Goal: Task Accomplishment & Management: Use online tool/utility

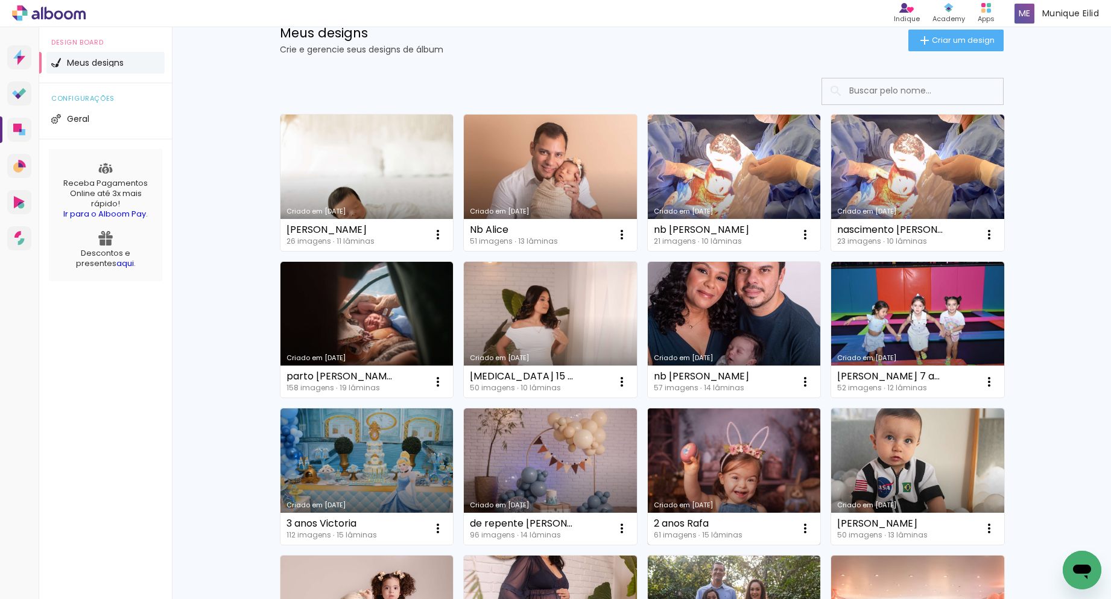
scroll to position [121, 0]
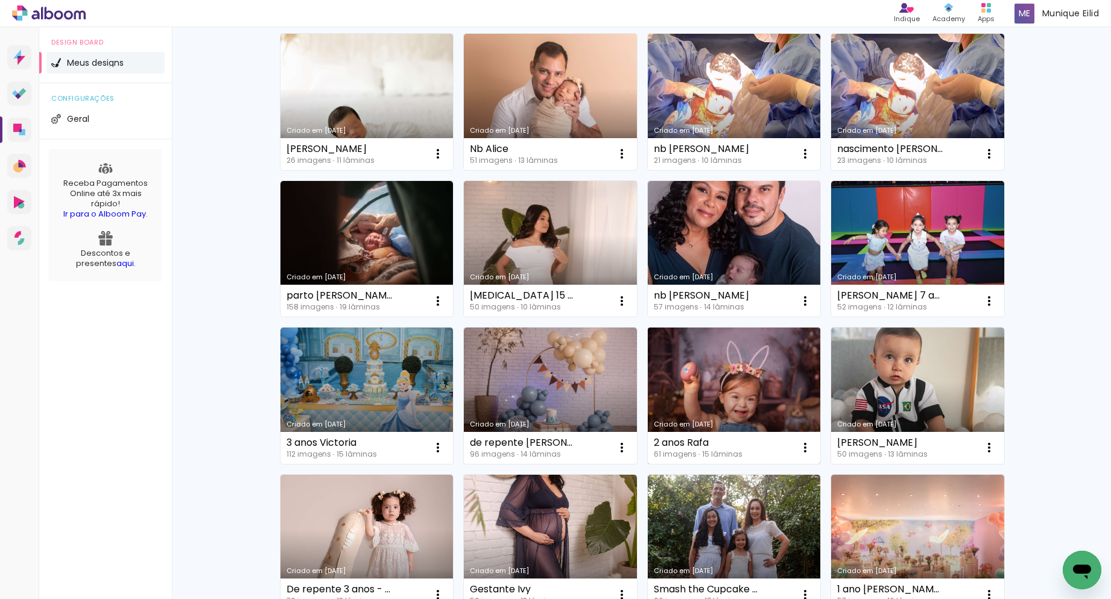
click at [710, 398] on link "Criado em [DATE]" at bounding box center [734, 395] width 173 height 136
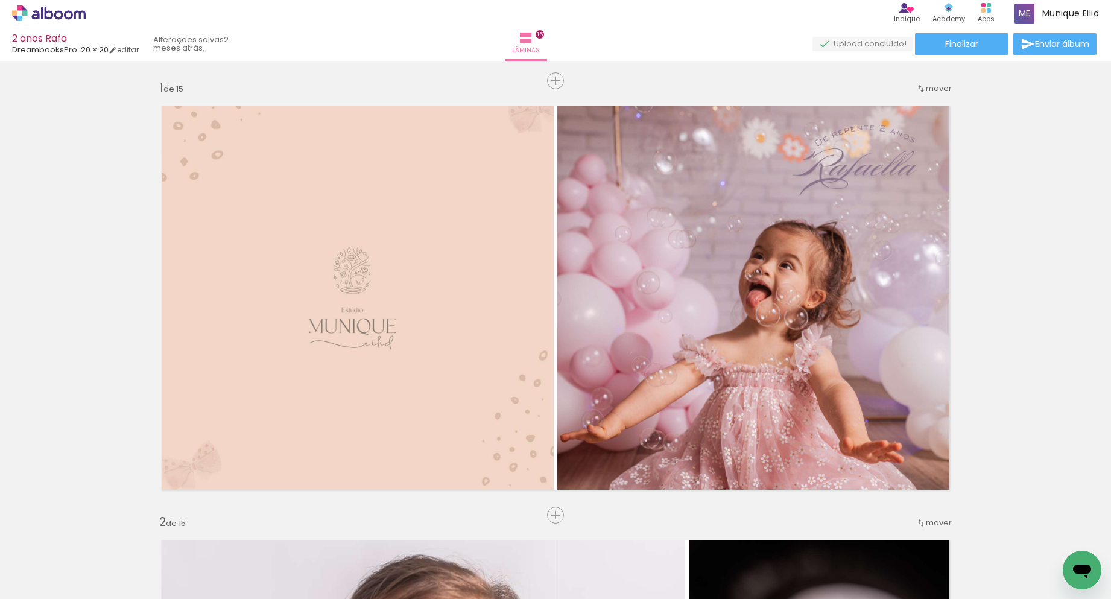
scroll to position [60, 0]
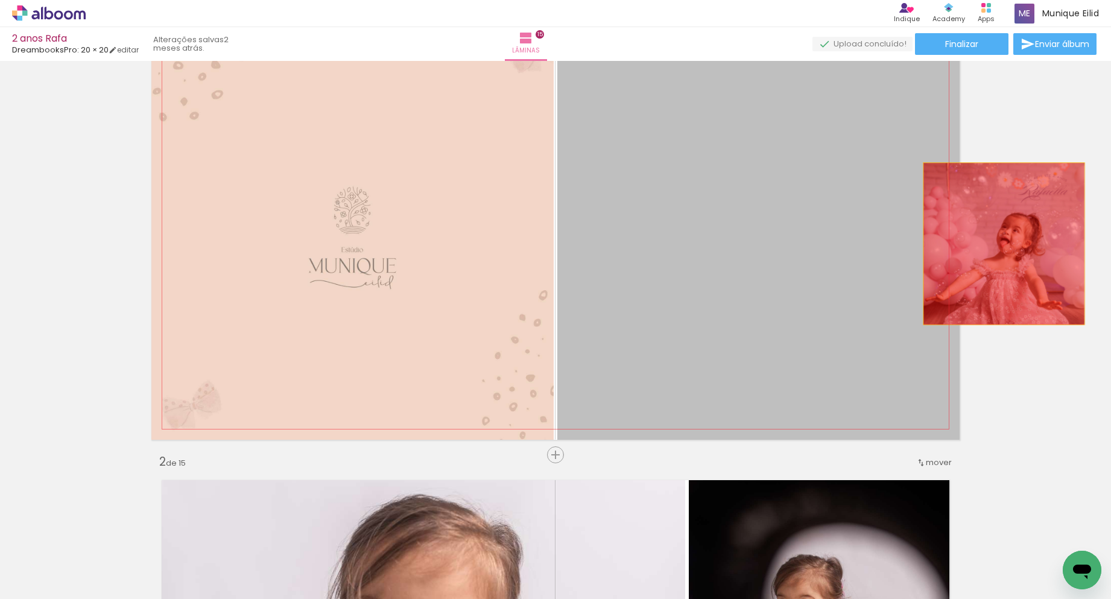
drag, startPoint x: 729, startPoint y: 201, endPoint x: 999, endPoint y: 244, distance: 272.8
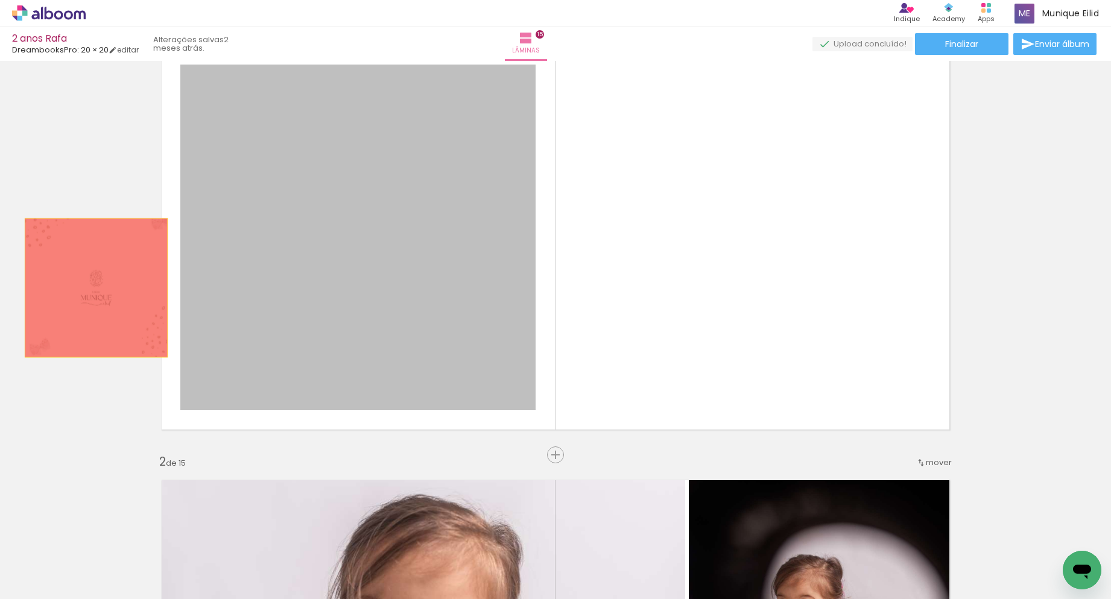
drag, startPoint x: 377, startPoint y: 241, endPoint x: 83, endPoint y: 286, distance: 297.7
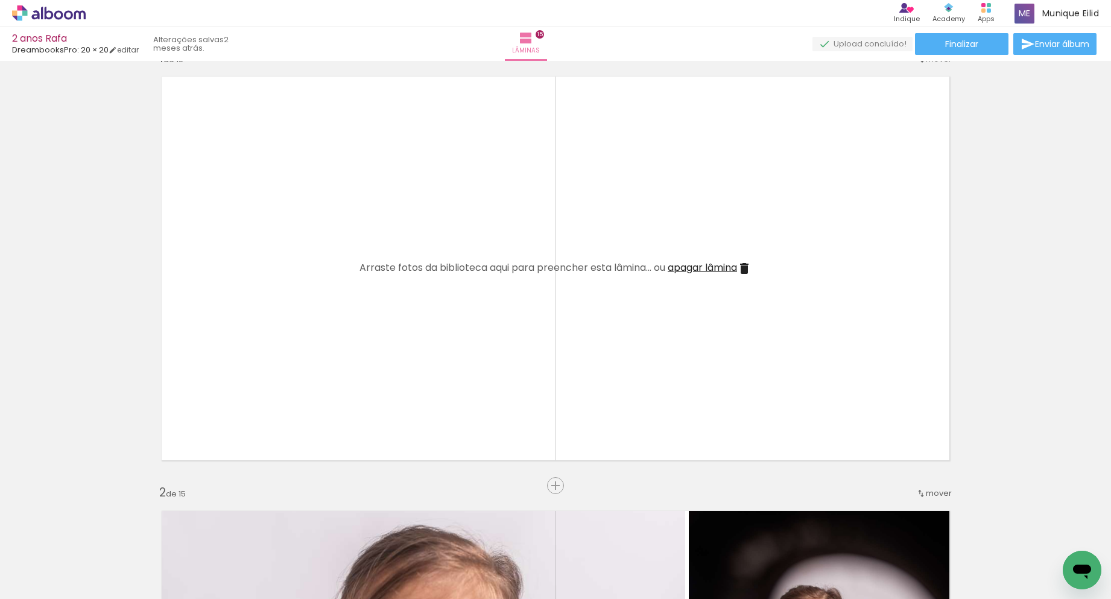
scroll to position [0, 0]
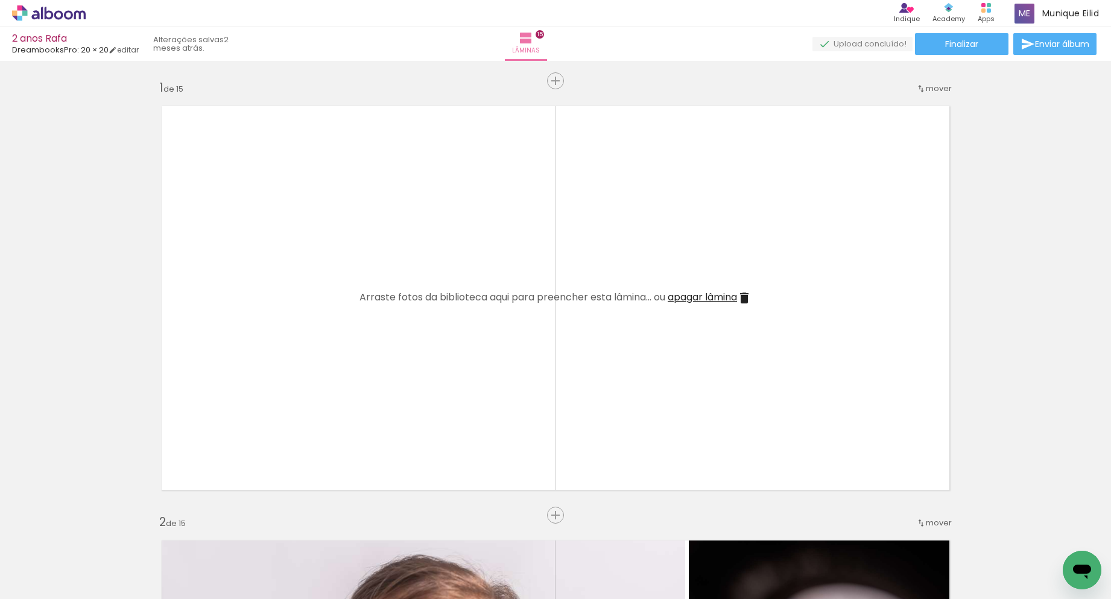
click at [742, 297] on iron-icon at bounding box center [744, 298] width 14 height 14
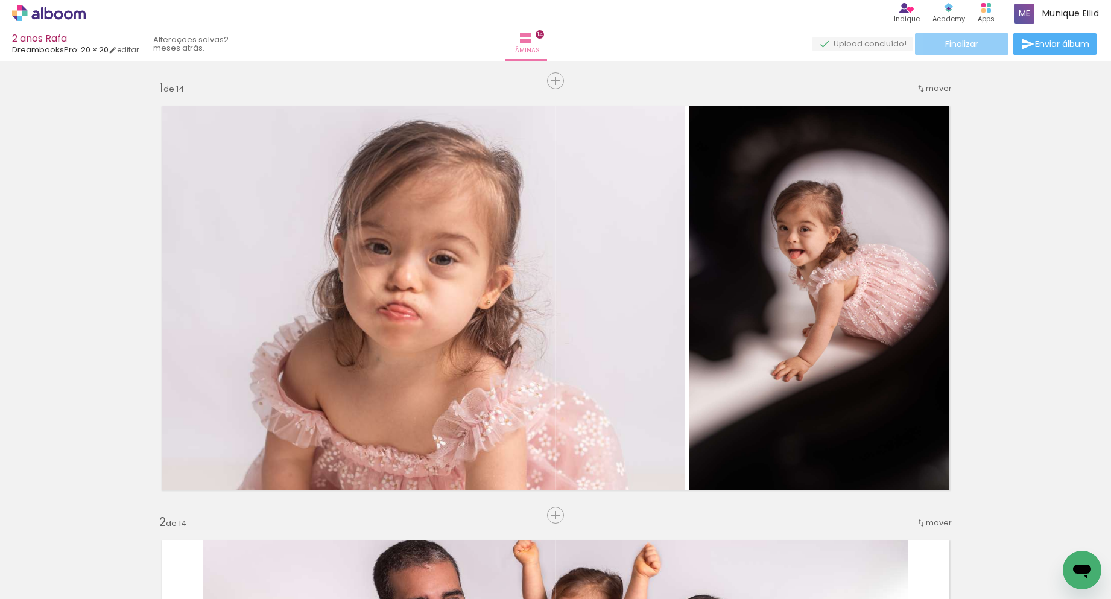
click at [990, 42] on paper-button "Finalizar" at bounding box center [961, 44] width 93 height 22
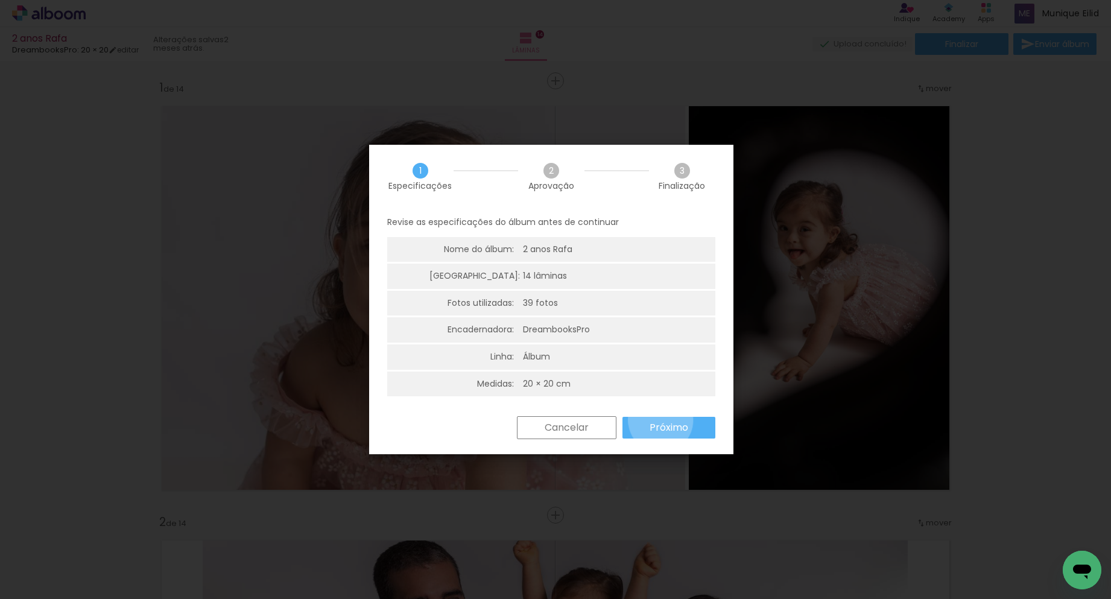
click at [0, 0] on slot "Próximo" at bounding box center [0, 0] width 0 height 0
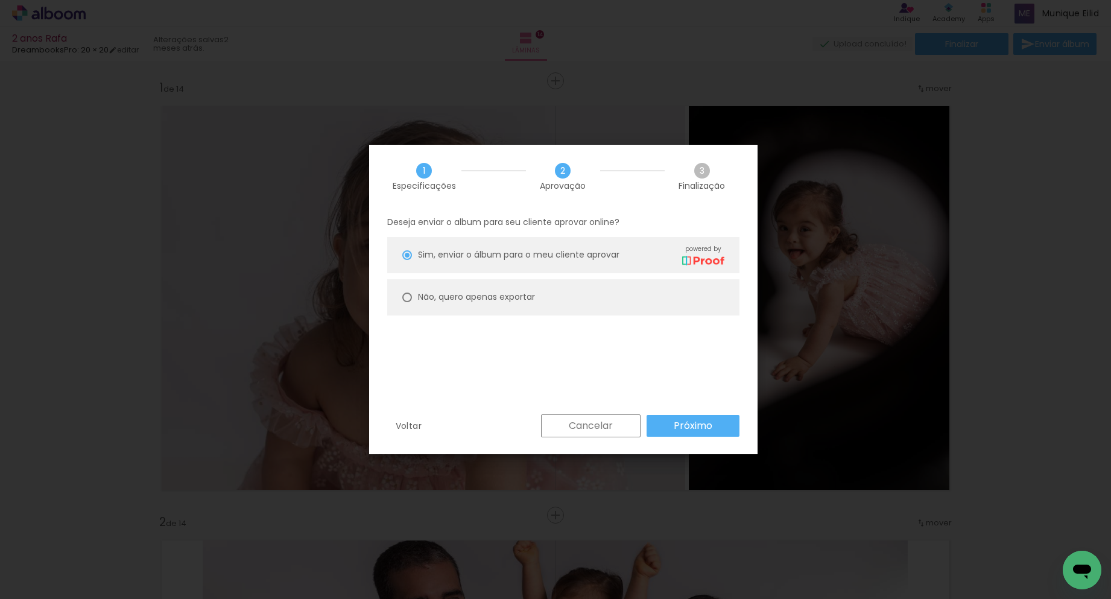
click at [582, 292] on paper-radio-button "Não, quero apenas exportar" at bounding box center [563, 297] width 352 height 36
type paper-radio-button "on"
click at [704, 435] on paper-button "Próximo" at bounding box center [692, 426] width 93 height 22
type input "Alta, 300 DPI"
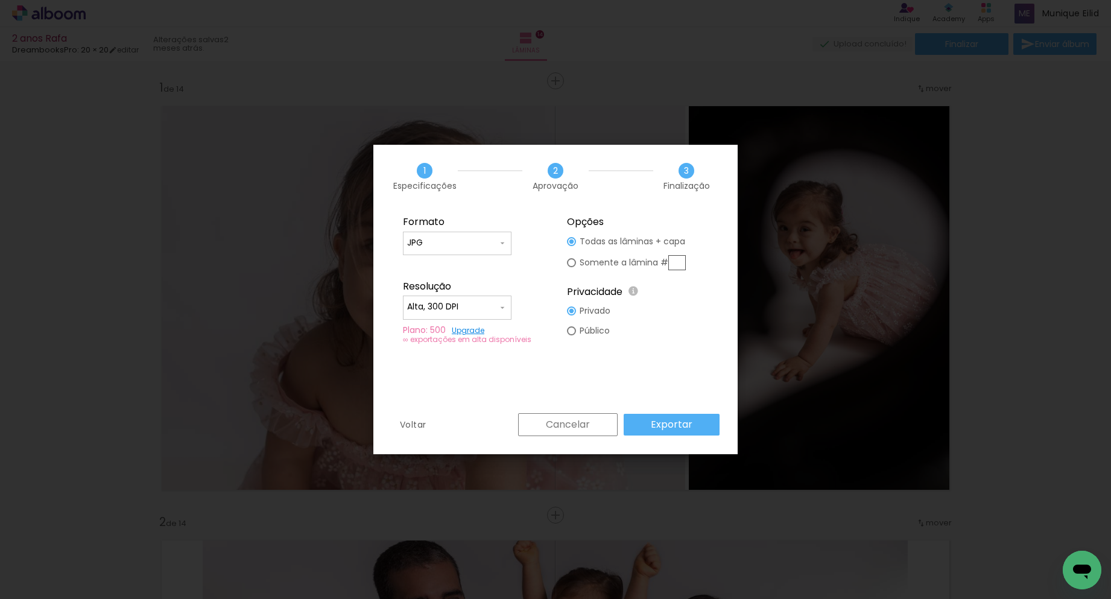
click at [679, 434] on paper-button "Exportar" at bounding box center [671, 425] width 96 height 22
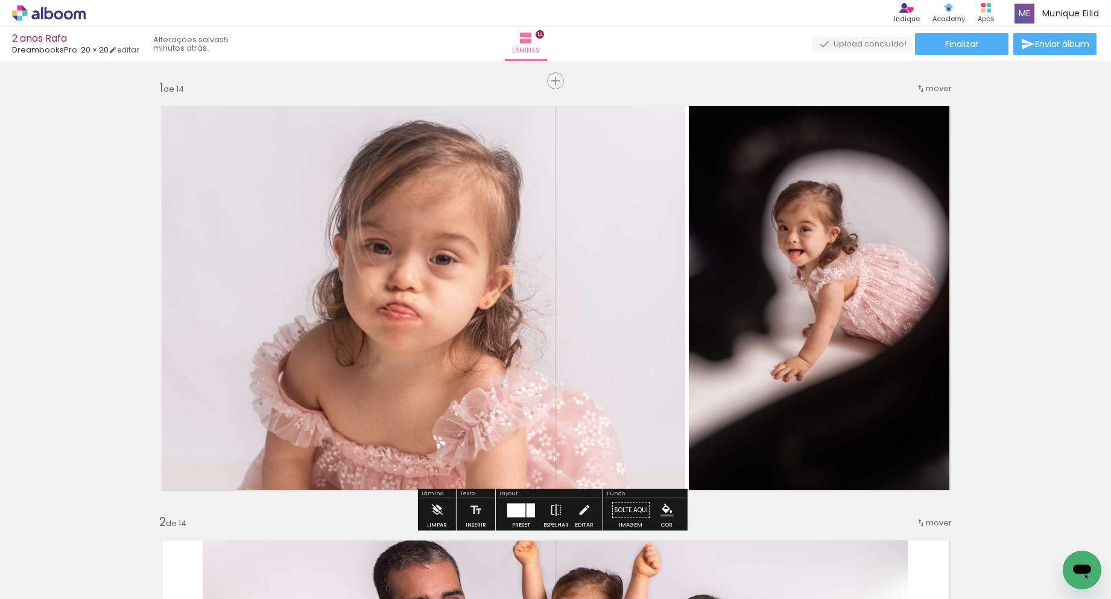
scroll to position [0, 3111]
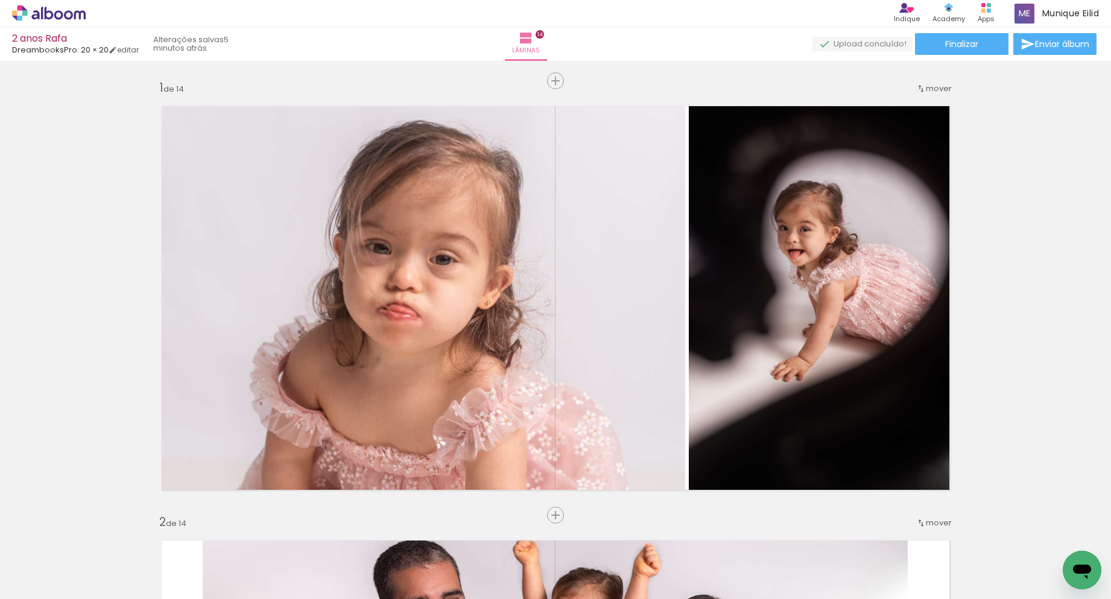
drag, startPoint x: 288, startPoint y: 593, endPoint x: 27, endPoint y: 37, distance: 614.7
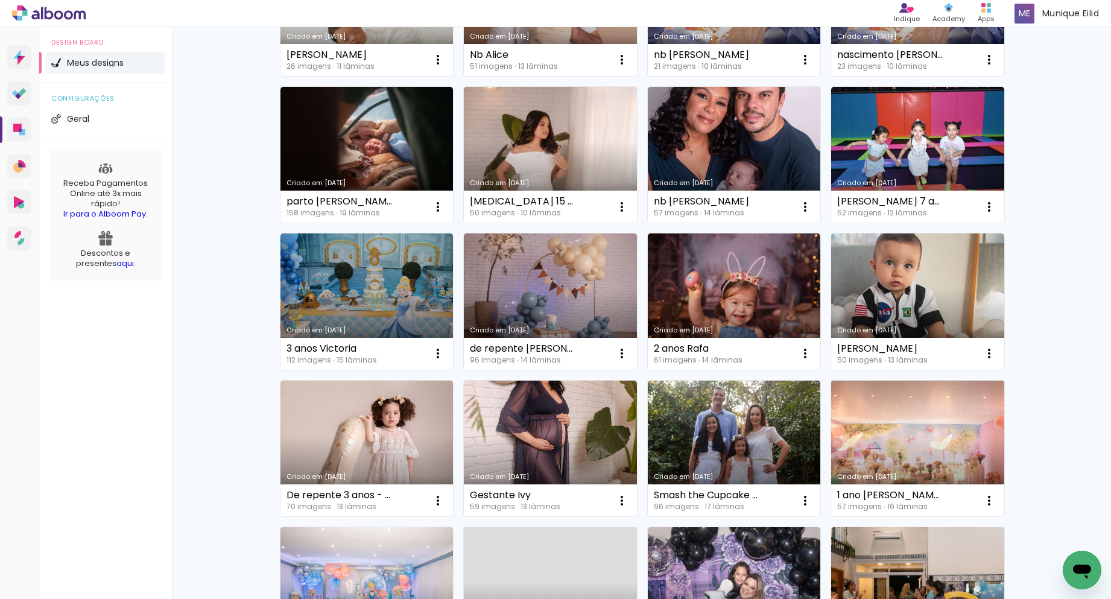
scroll to position [241, 0]
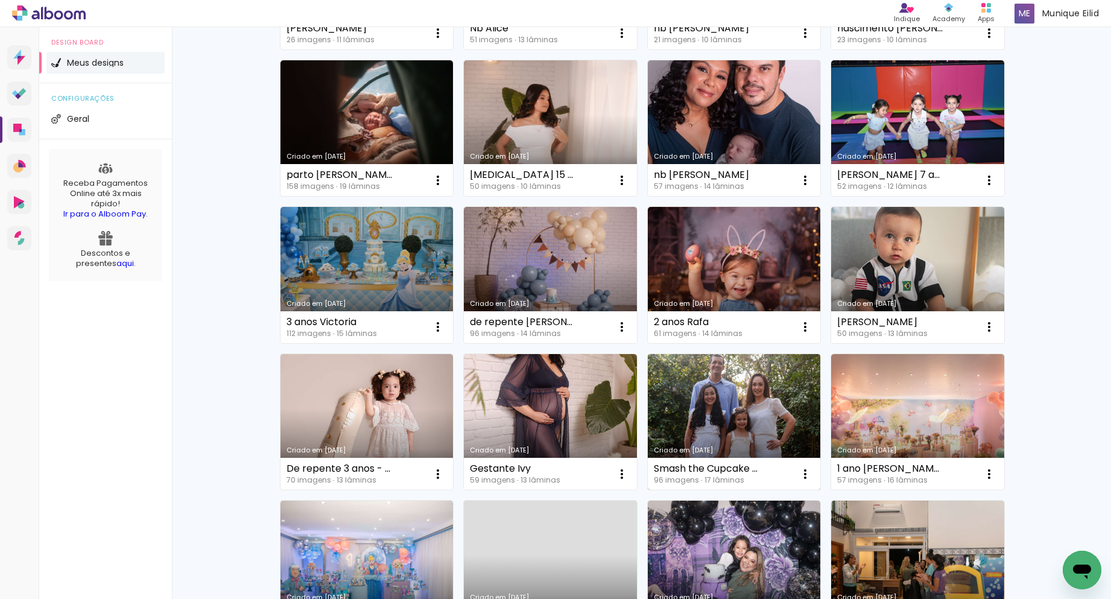
click at [733, 417] on link "Criado em [DATE]" at bounding box center [734, 422] width 173 height 136
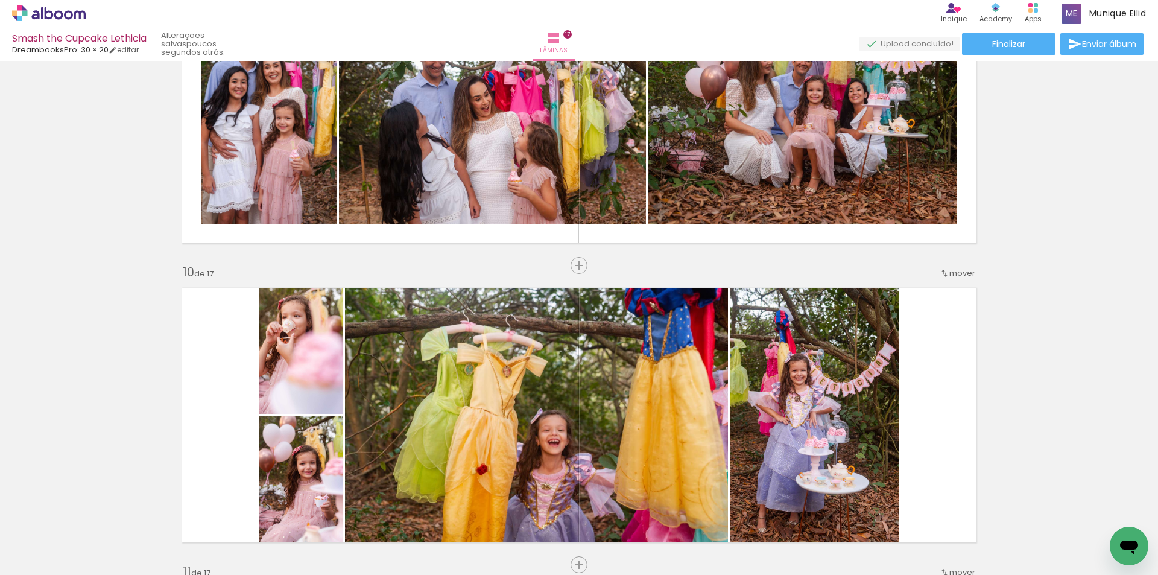
scroll to position [2653, 0]
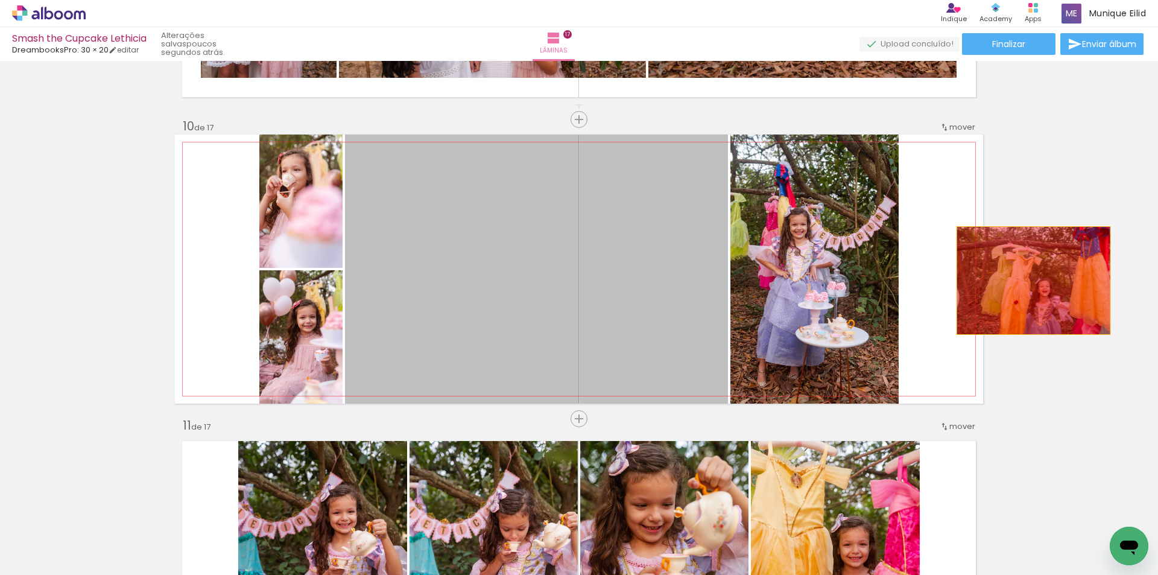
drag, startPoint x: 529, startPoint y: 249, endPoint x: 1032, endPoint y: 279, distance: 503.7
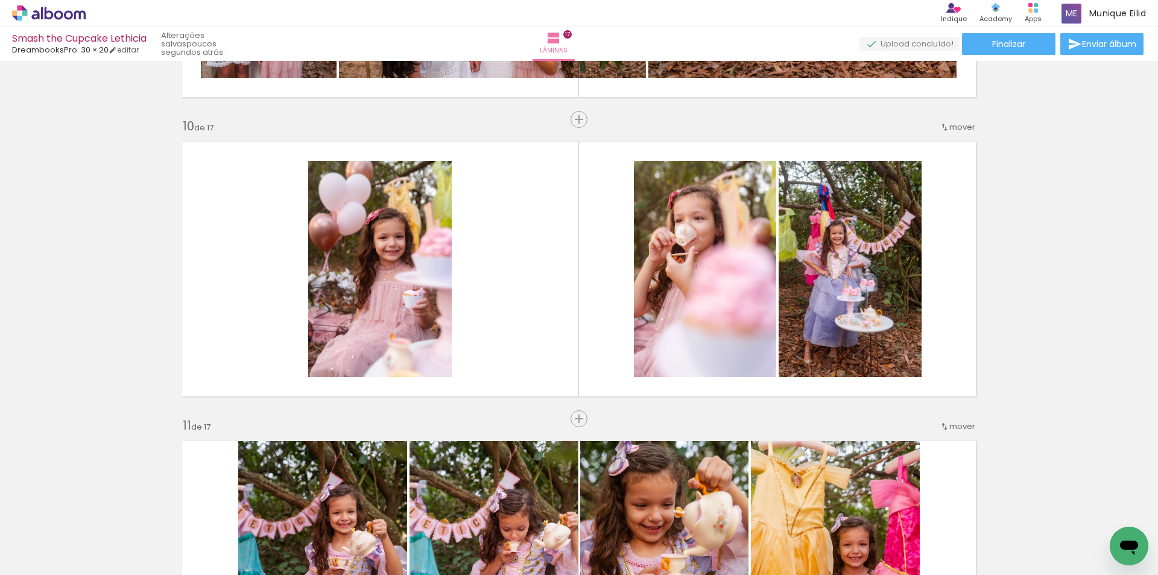
click at [51, 558] on span "Adicionar Fotos" at bounding box center [43, 558] width 36 height 13
click at [0, 0] on input "file" at bounding box center [0, 0] width 0 height 0
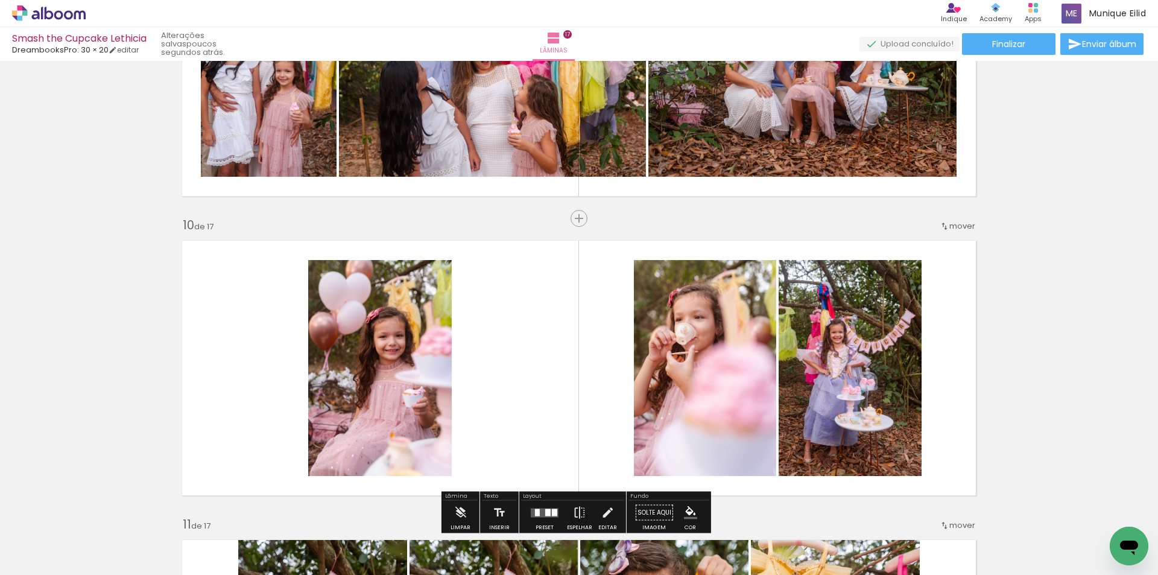
scroll to position [2592, 0]
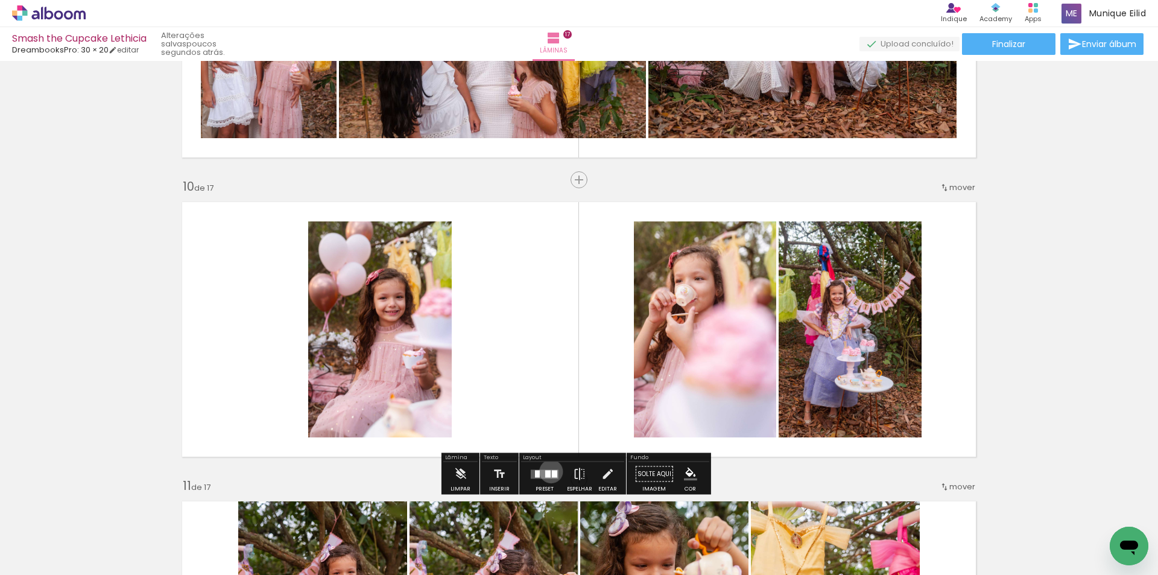
click at [548, 471] on quentale-layouter at bounding box center [545, 473] width 28 height 9
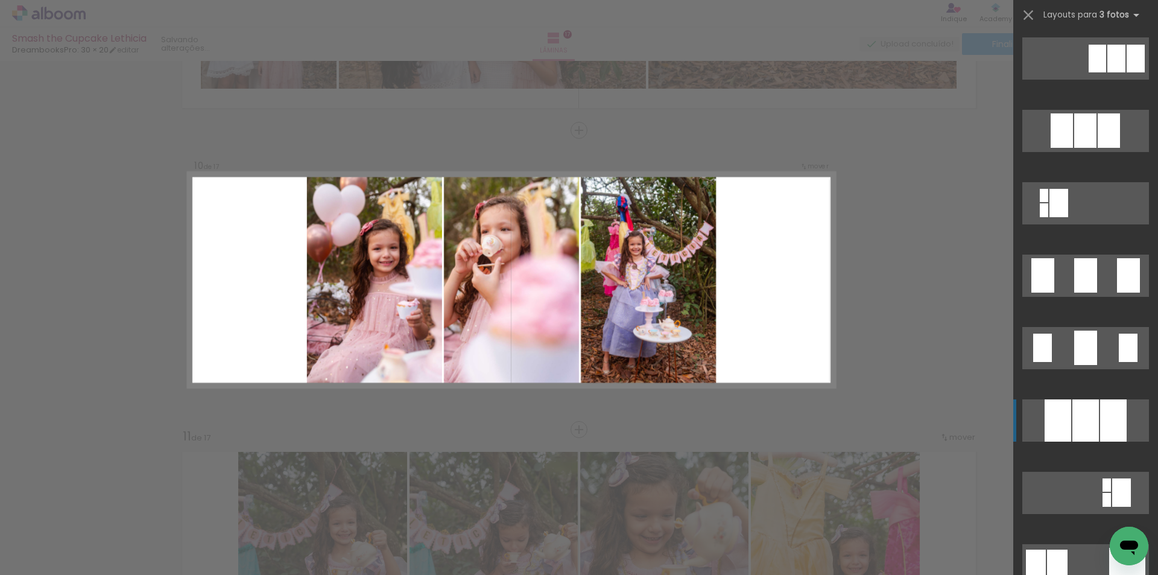
scroll to position [723, 0]
click at [1100, 418] on div at bounding box center [1113, 420] width 27 height 42
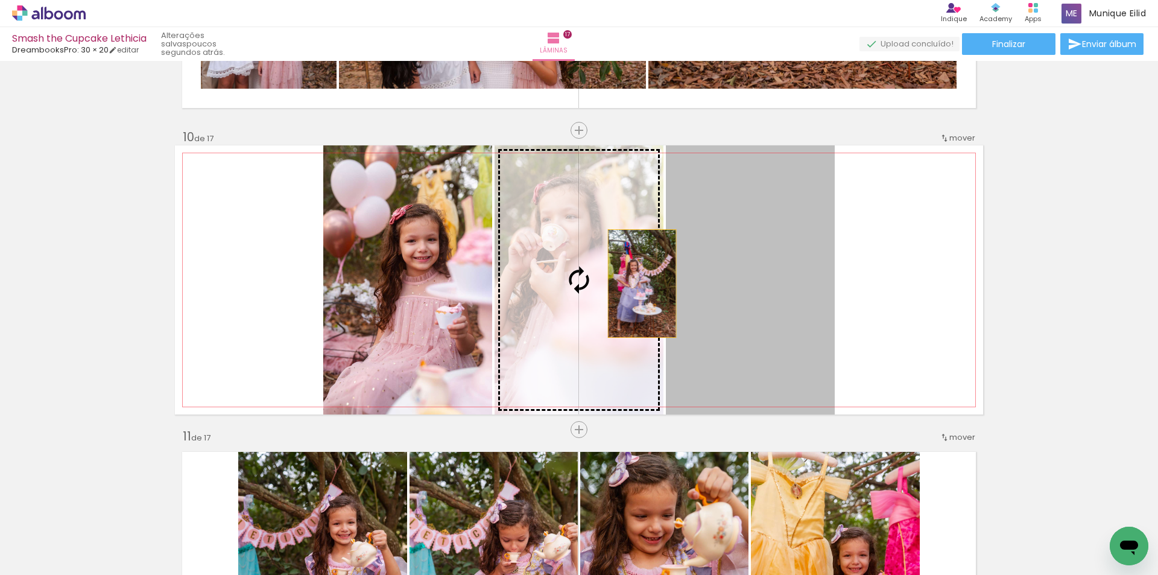
drag, startPoint x: 744, startPoint y: 274, endPoint x: 611, endPoint y: 276, distance: 133.3
click at [0, 0] on slot at bounding box center [0, 0] width 0 height 0
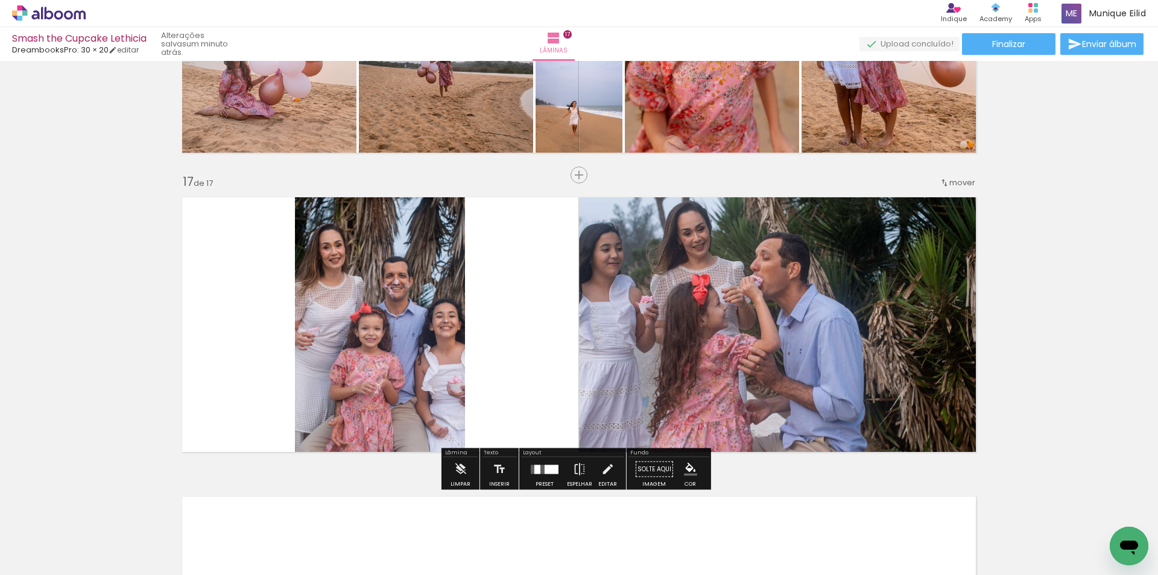
scroll to position [4690, 0]
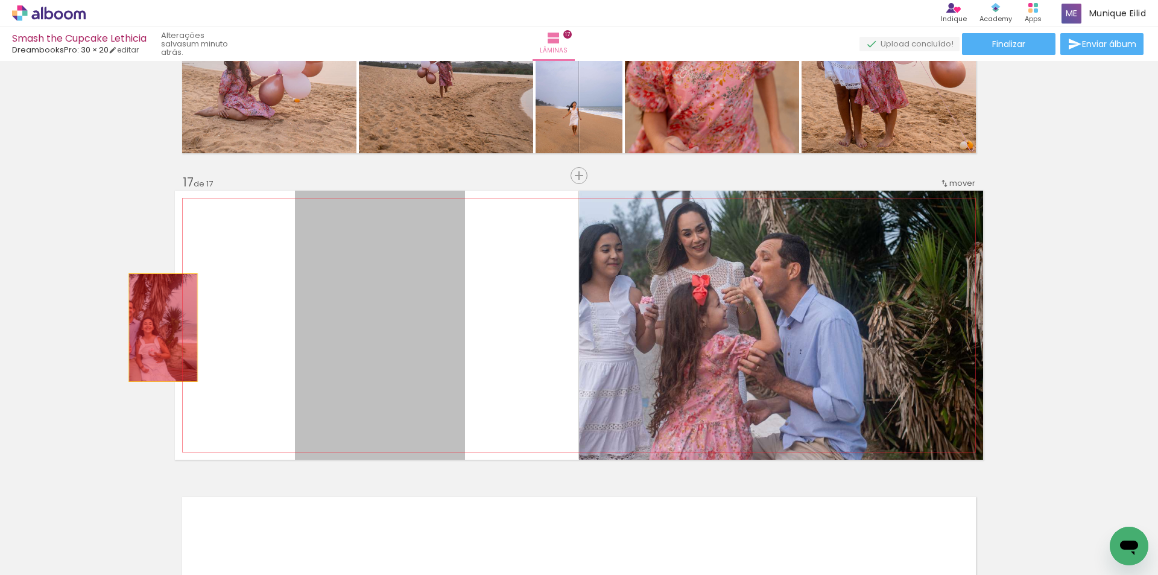
drag, startPoint x: 394, startPoint y: 318, endPoint x: 587, endPoint y: 318, distance: 193.5
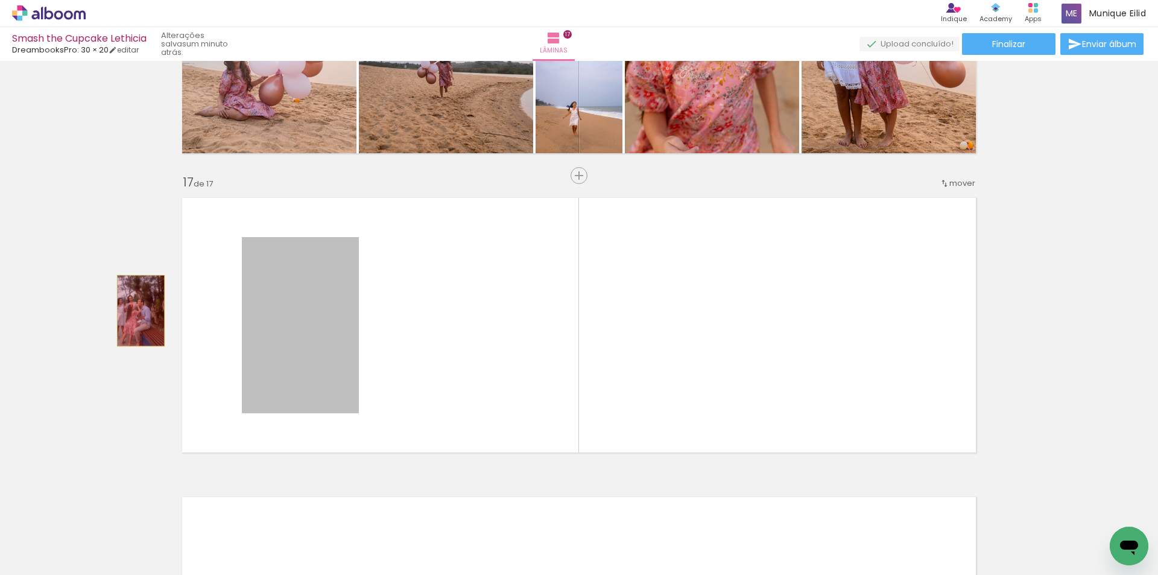
drag, startPoint x: 324, startPoint y: 312, endPoint x: 136, endPoint y: 310, distance: 187.5
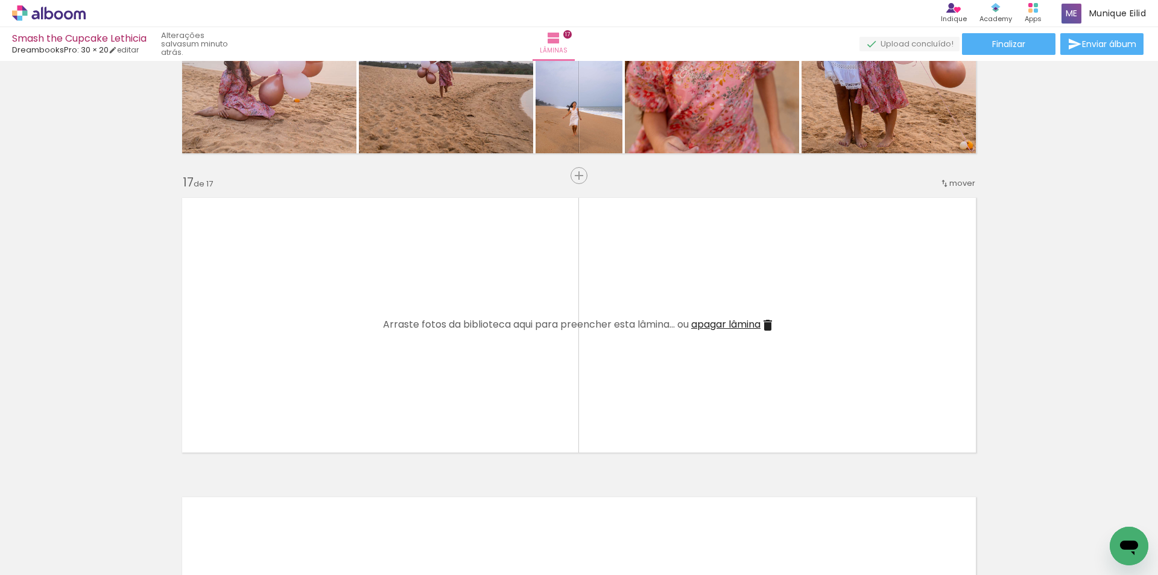
click at [764, 323] on iron-icon at bounding box center [767, 325] width 14 height 14
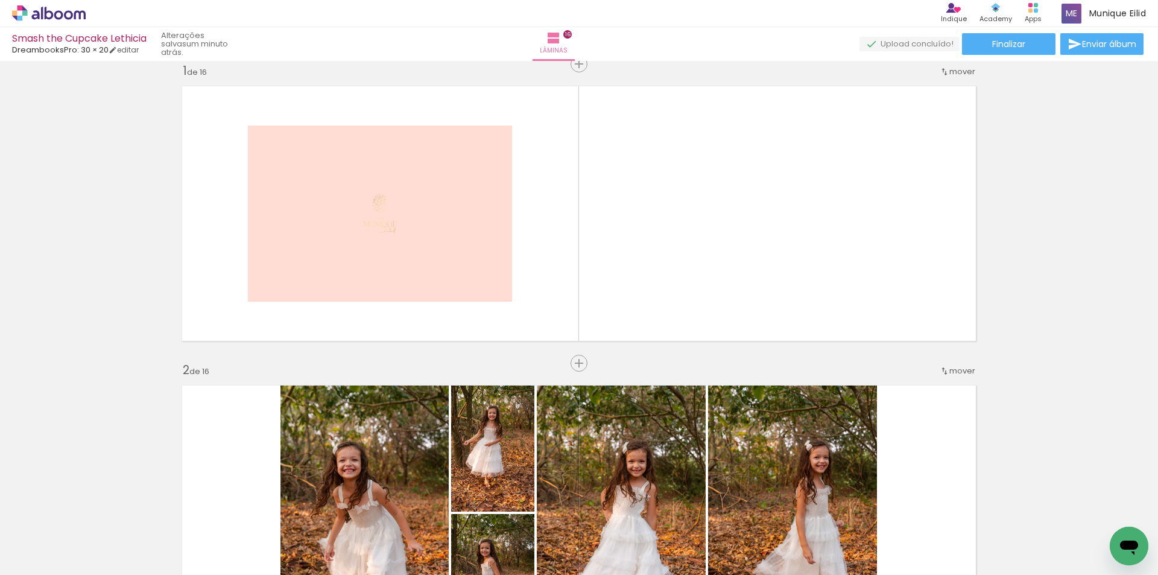
scroll to position [0, 0]
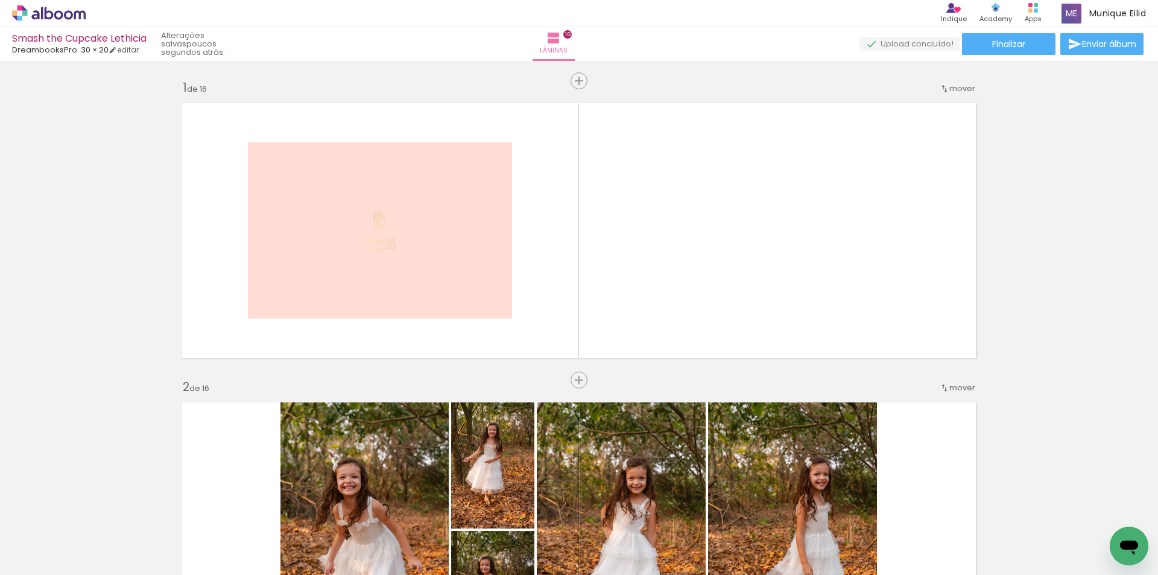
scroll to position [0, 3083]
click at [38, 552] on span "Adicionar Fotos" at bounding box center [43, 558] width 36 height 13
click at [0, 0] on input "file" at bounding box center [0, 0] width 0 height 0
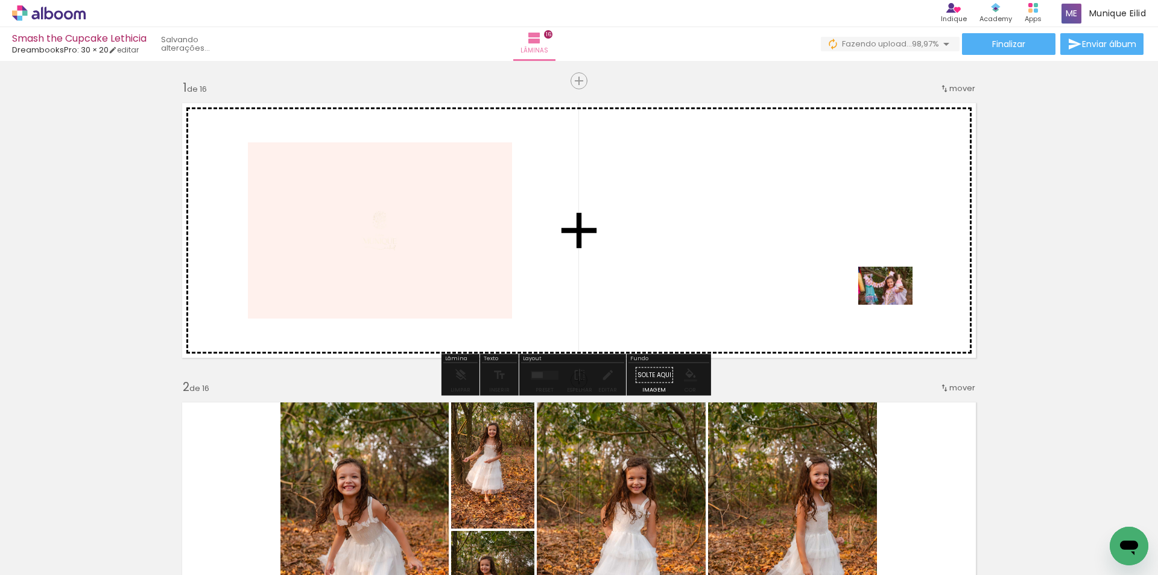
drag, startPoint x: 1108, startPoint y: 547, endPoint x: 894, endPoint y: 303, distance: 324.7
click at [894, 303] on quentale-workspace at bounding box center [579, 287] width 1158 height 575
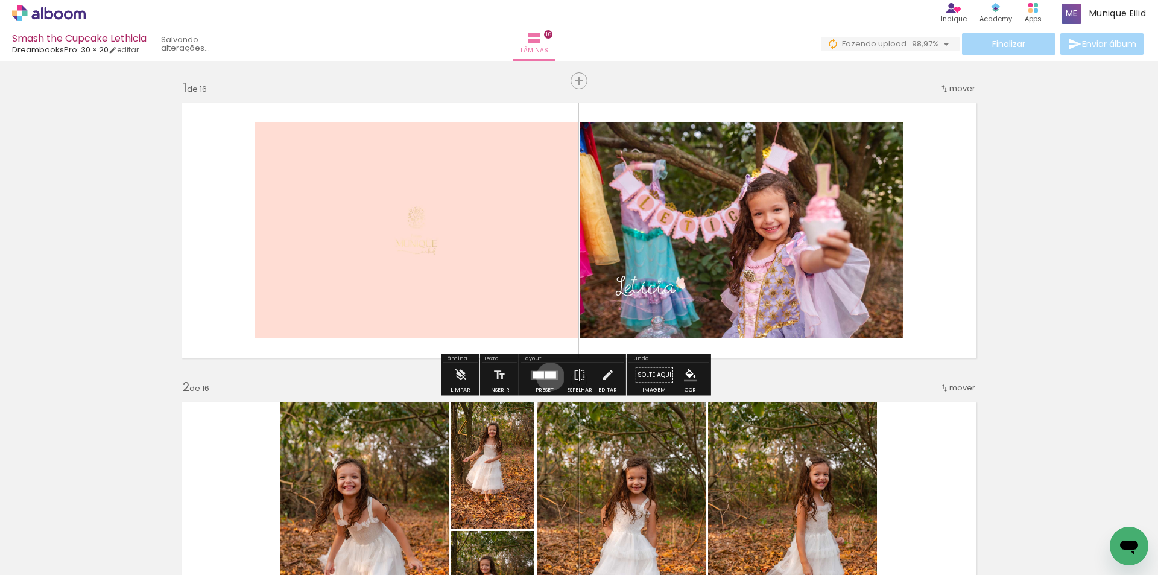
click at [547, 376] on div at bounding box center [550, 374] width 11 height 7
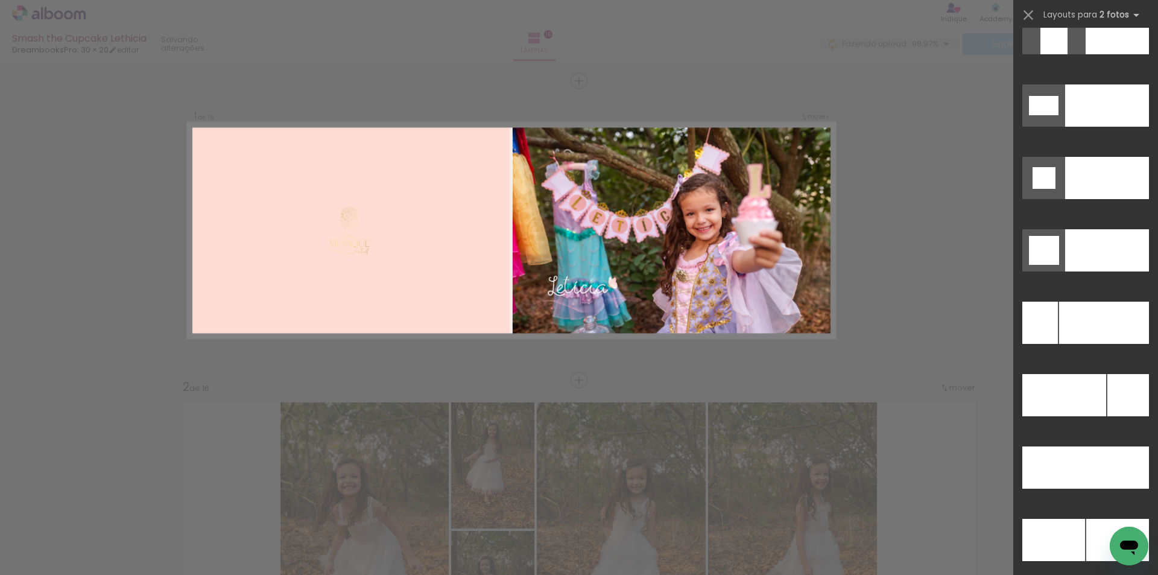
scroll to position [5245, 0]
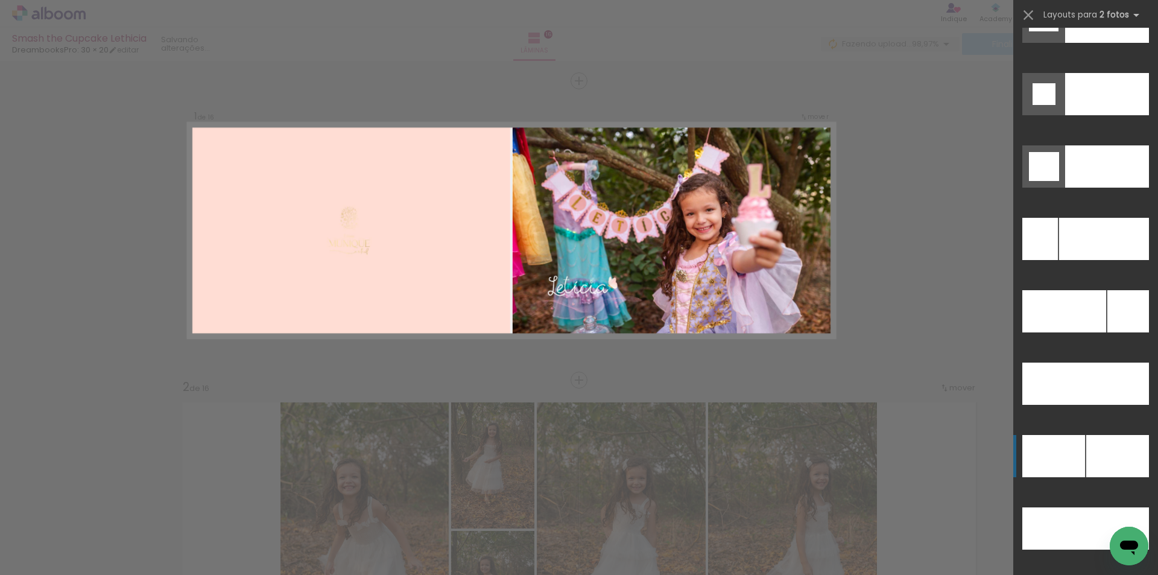
click at [1097, 115] on div at bounding box center [1107, 94] width 84 height 42
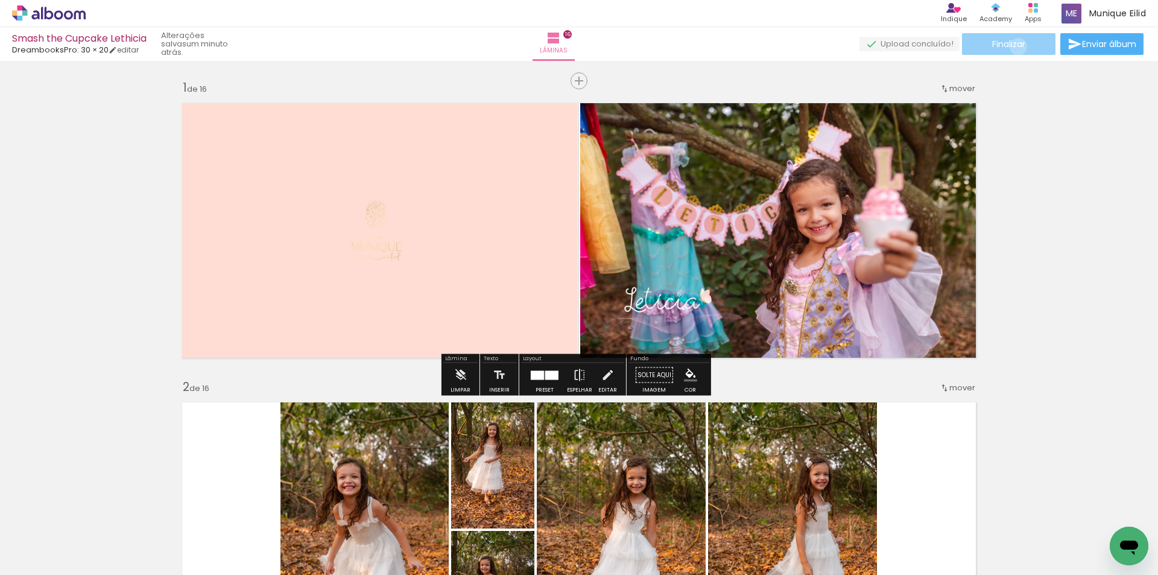
click at [1013, 46] on span "Finalizar" at bounding box center [1008, 44] width 33 height 8
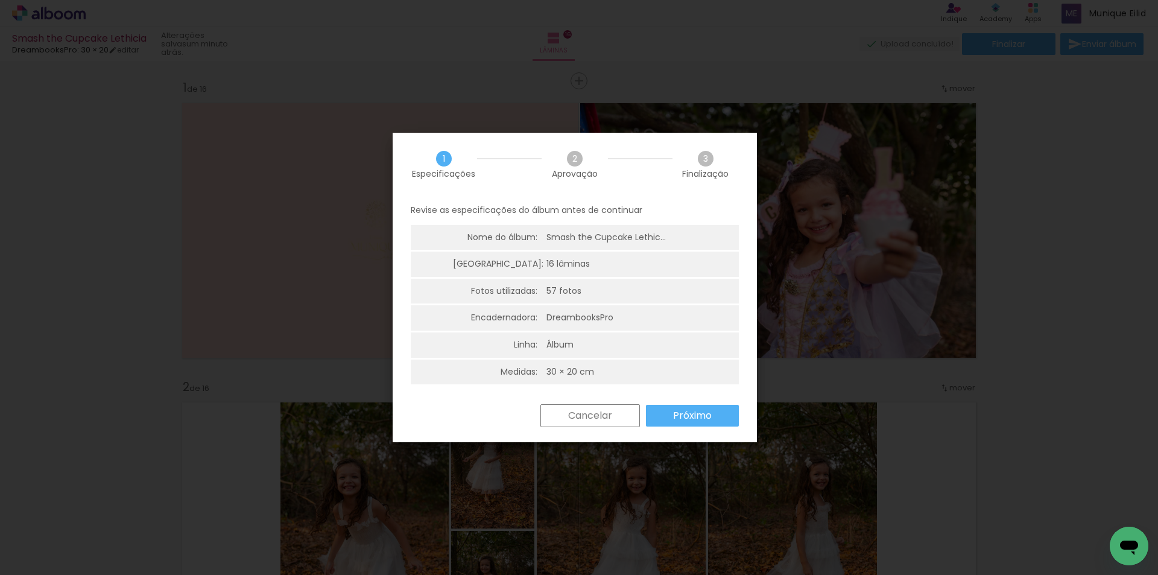
click at [723, 408] on paper-button "Próximo" at bounding box center [692, 416] width 93 height 22
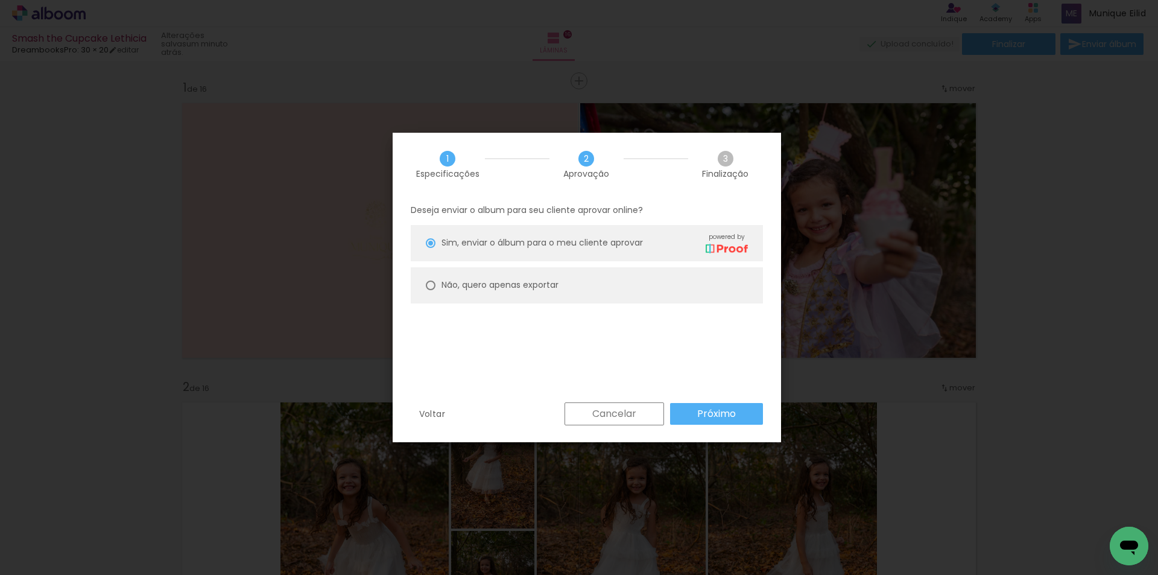
click at [0, 0] on slot "Próximo" at bounding box center [0, 0] width 0 height 0
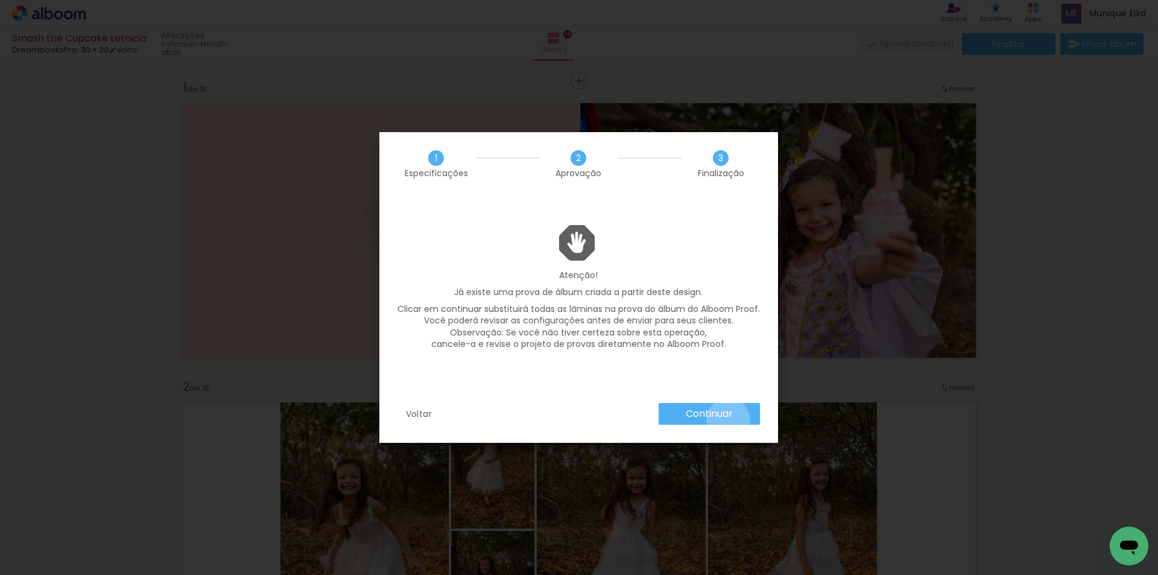
click at [0, 0] on slot "Continuar" at bounding box center [0, 0] width 0 height 0
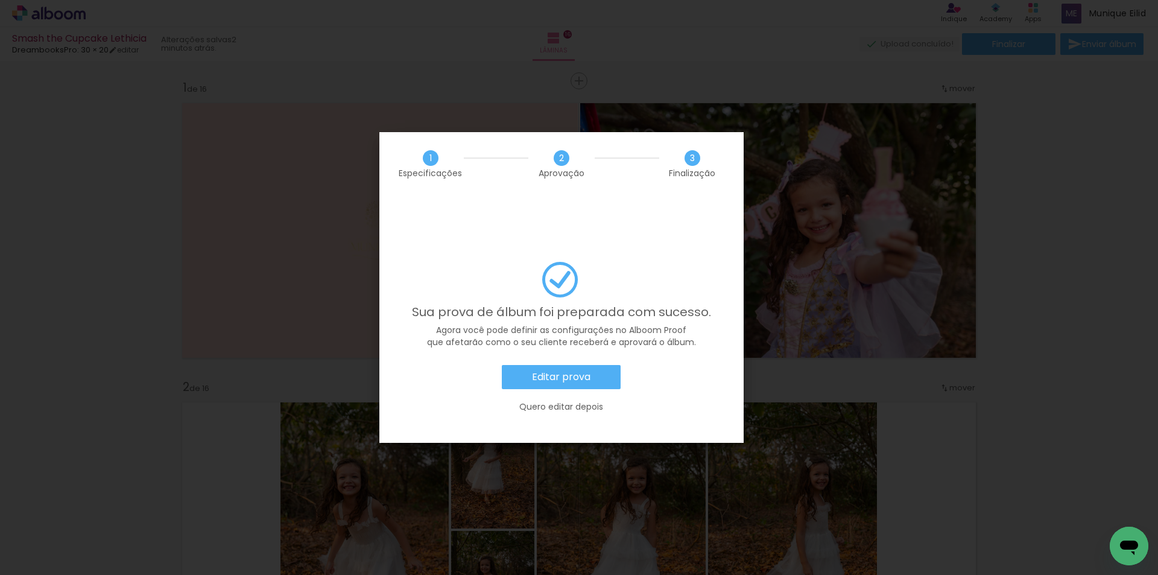
click at [0, 0] on slot "Editar prova" at bounding box center [0, 0] width 0 height 0
